Goal: Consume media (video, audio)

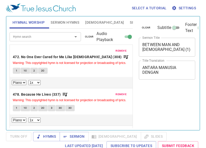
select select "1"
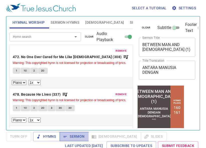
click at [76, 133] on span "Sermon" at bounding box center [74, 136] width 21 height 6
